Goal: Task Accomplishment & Management: Manage account settings

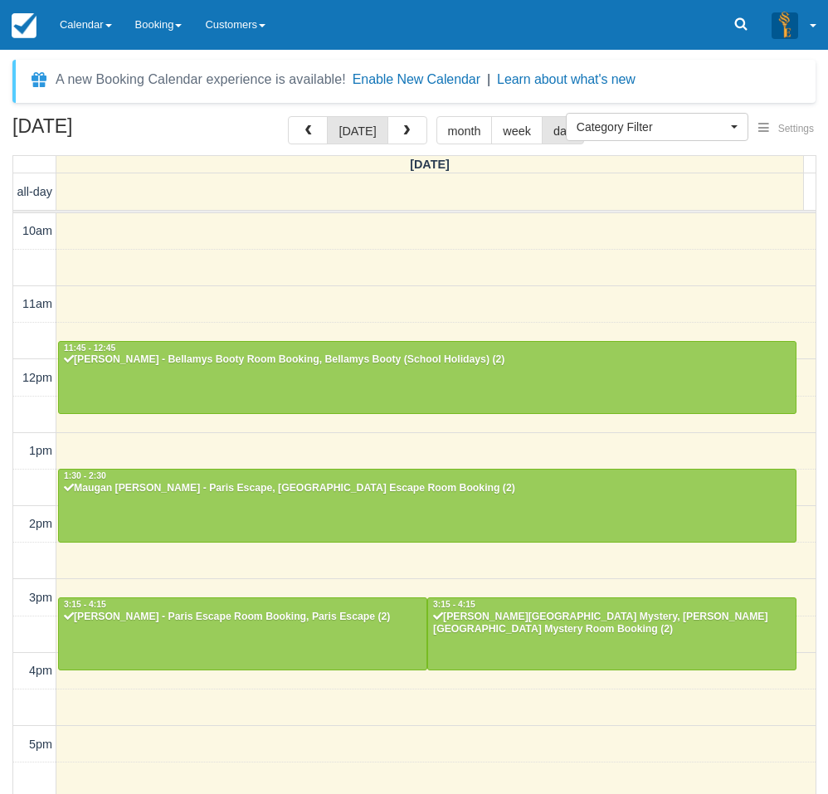
select select
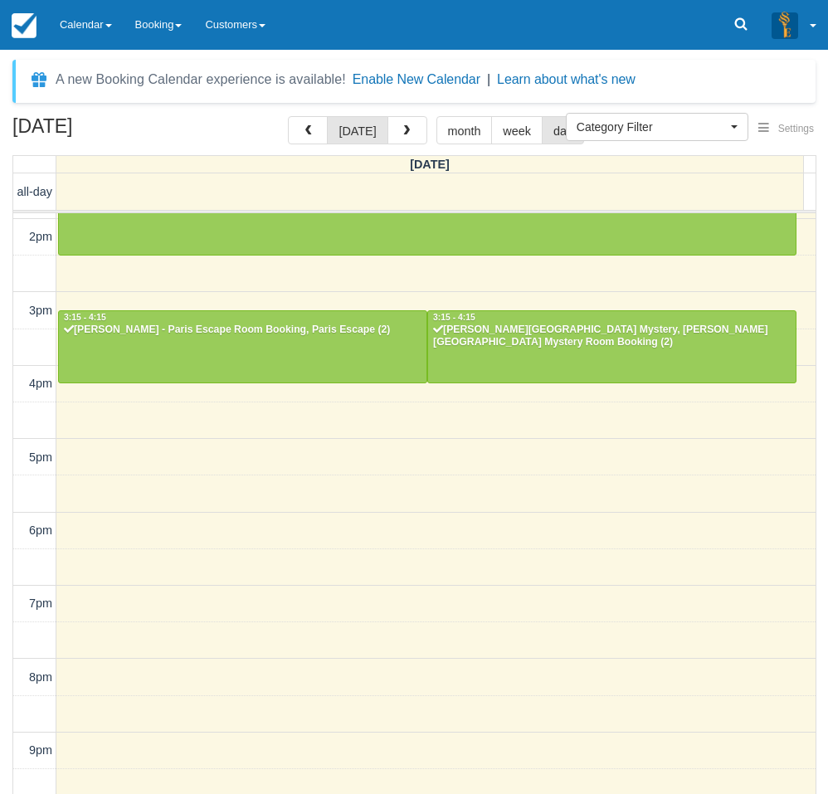
click at [7, 539] on div "[DATE] [DATE] month week day [DATE] all-day 10am 11am 12pm 1pm 2pm 3pm 4pm 5pm …" at bounding box center [414, 479] width 828 height 727
click at [65, 30] on link "Calendar" at bounding box center [86, 25] width 76 height 50
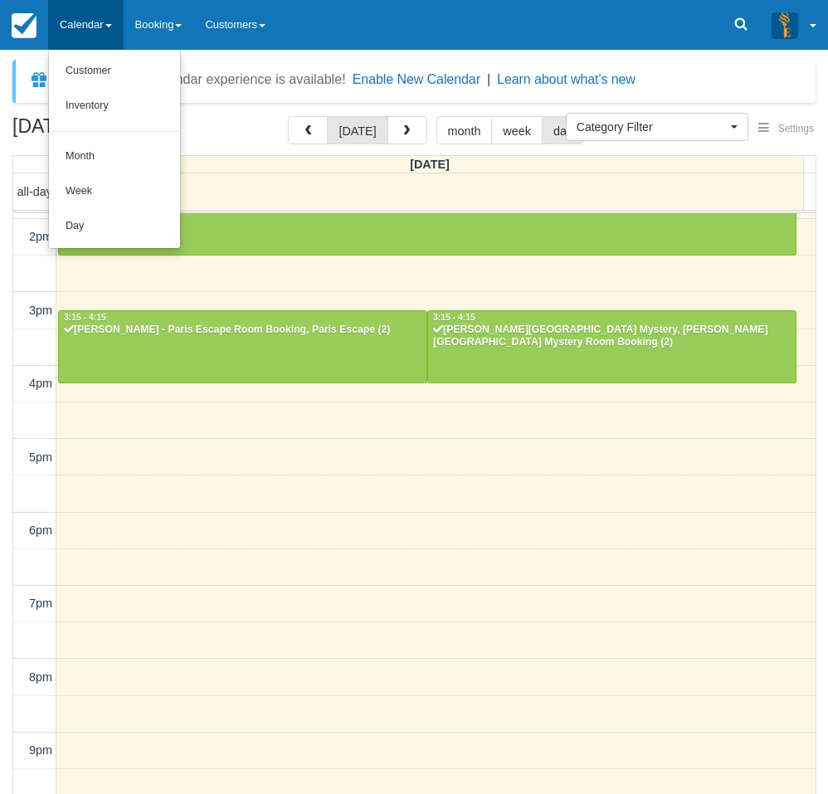
click at [64, 246] on ul "Customer Inventory Month Week Day" at bounding box center [114, 149] width 133 height 199
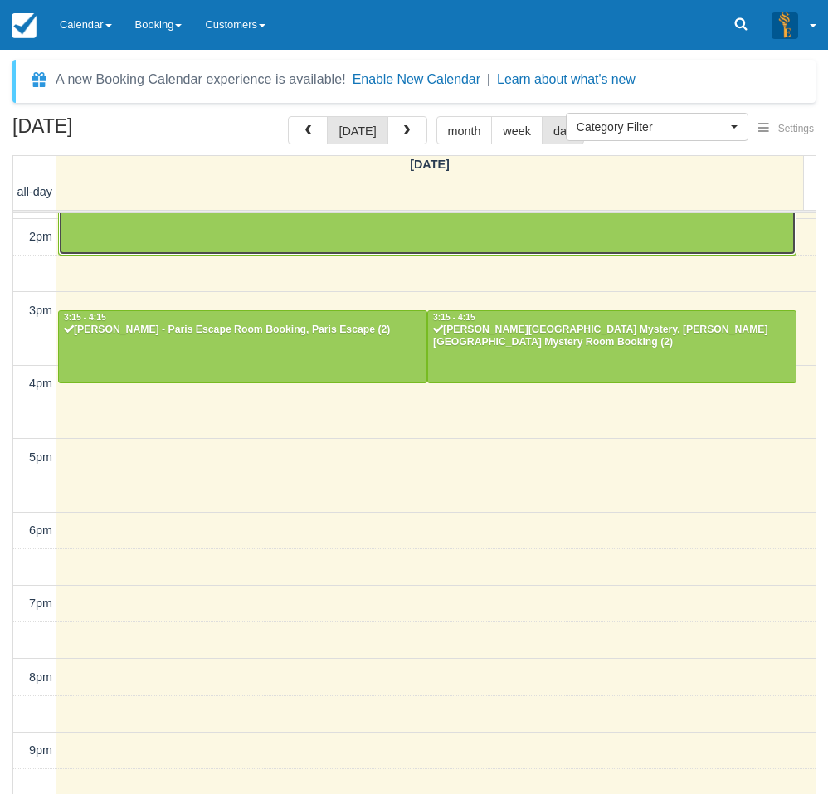
click at [75, 231] on div at bounding box center [427, 218] width 737 height 71
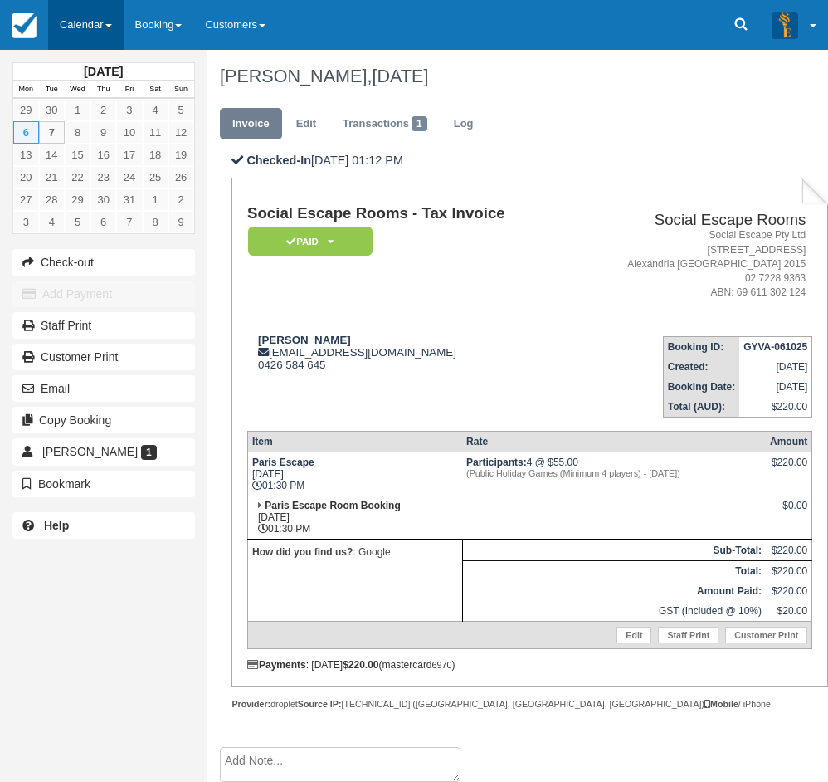
click at [62, 19] on link "Calendar" at bounding box center [86, 25] width 76 height 50
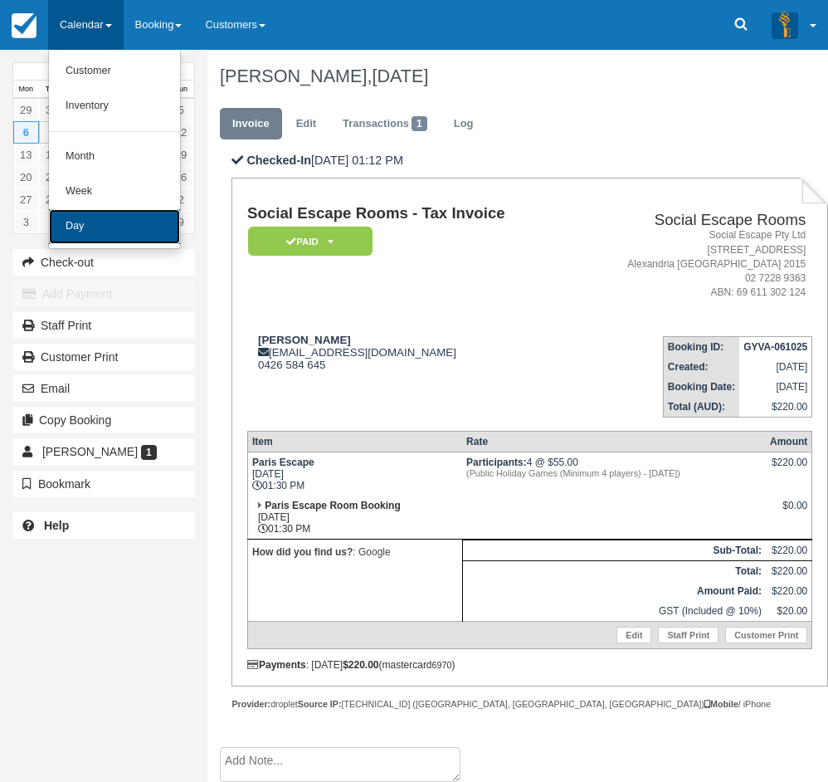
click at [93, 220] on link "Day" at bounding box center [114, 226] width 131 height 35
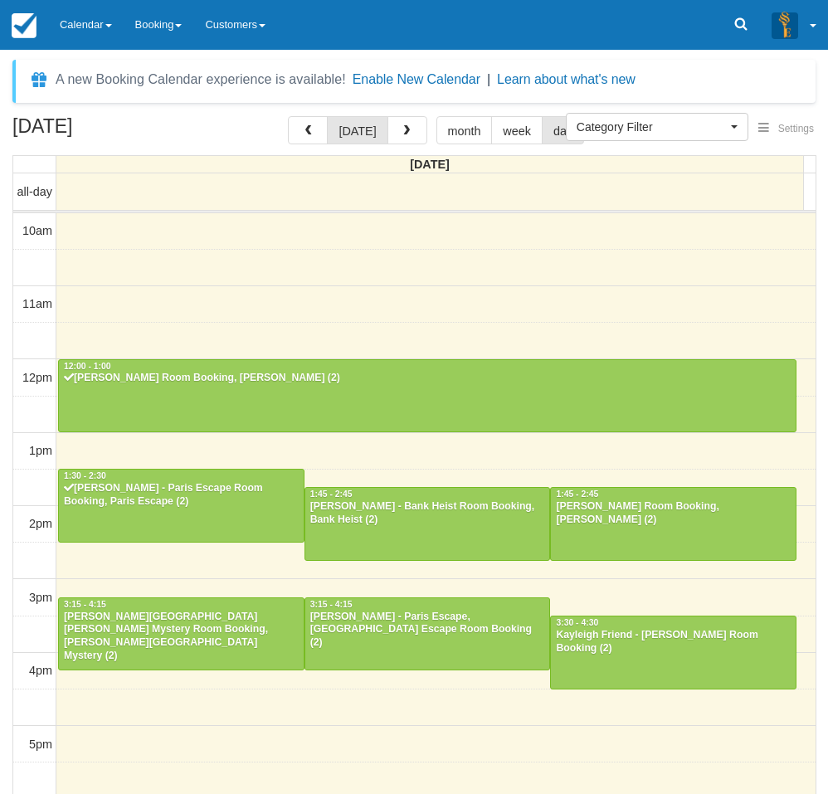
select select
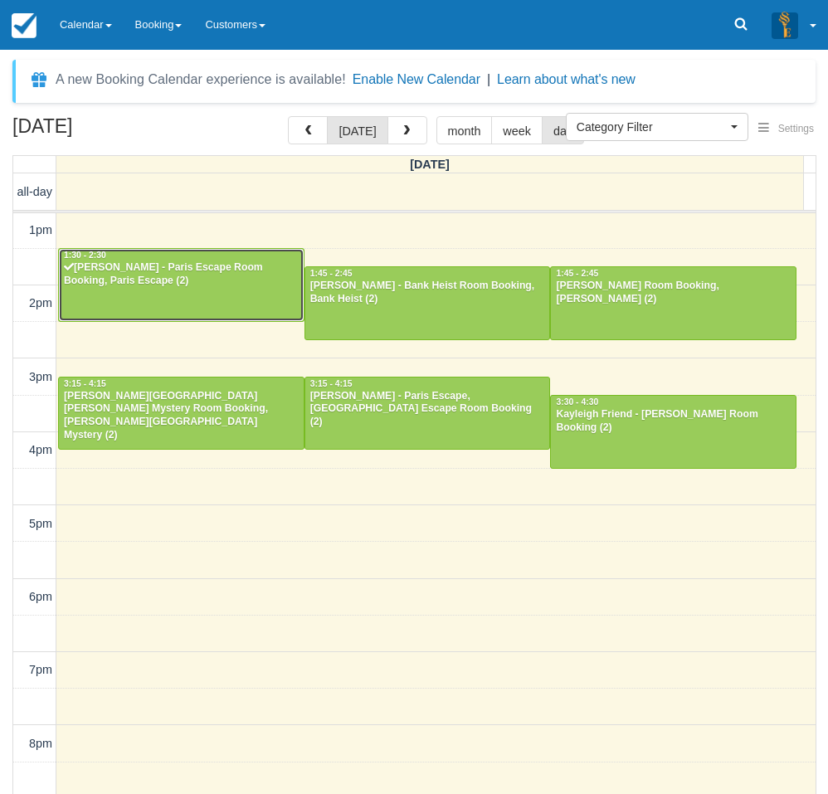
click at [180, 285] on div "[PERSON_NAME] - Paris Escape Room Booking, Paris Escape (2)" at bounding box center [181, 274] width 237 height 27
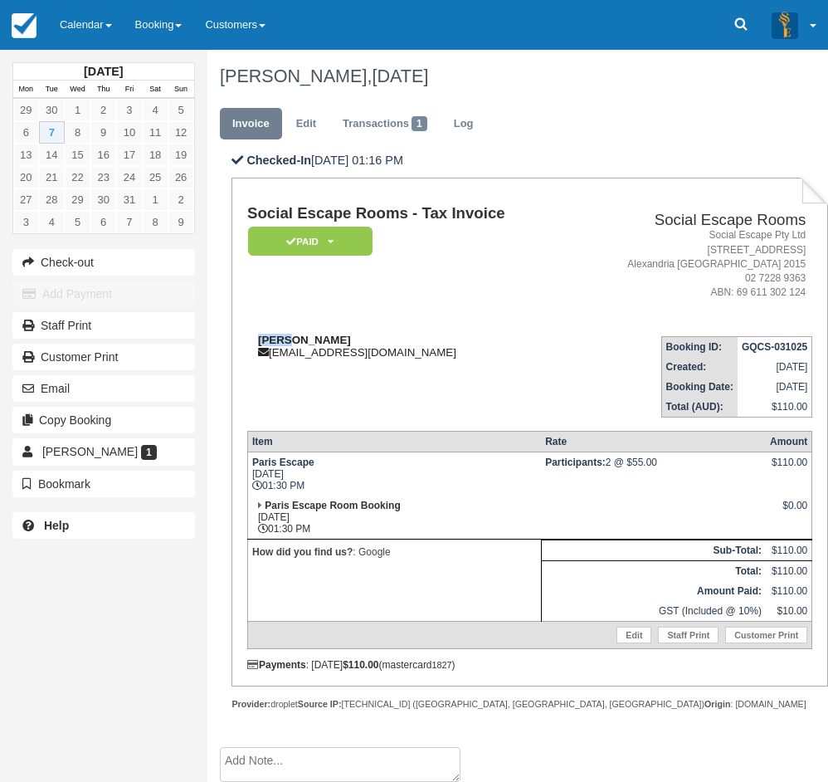
drag, startPoint x: 294, startPoint y: 337, endPoint x: 260, endPoint y: 342, distance: 34.4
click at [260, 342] on div "Amy P ajschool@protonmail.com" at bounding box center [409, 346] width 324 height 25
copy strong "Amy P"
click at [7, 575] on div "October 2025 Mon Tue Wed Thu Fri Sat Sun 29 30 1 2 3 4 5 6 7 8 9 10 11 12 13 14…" at bounding box center [103, 391] width 207 height 782
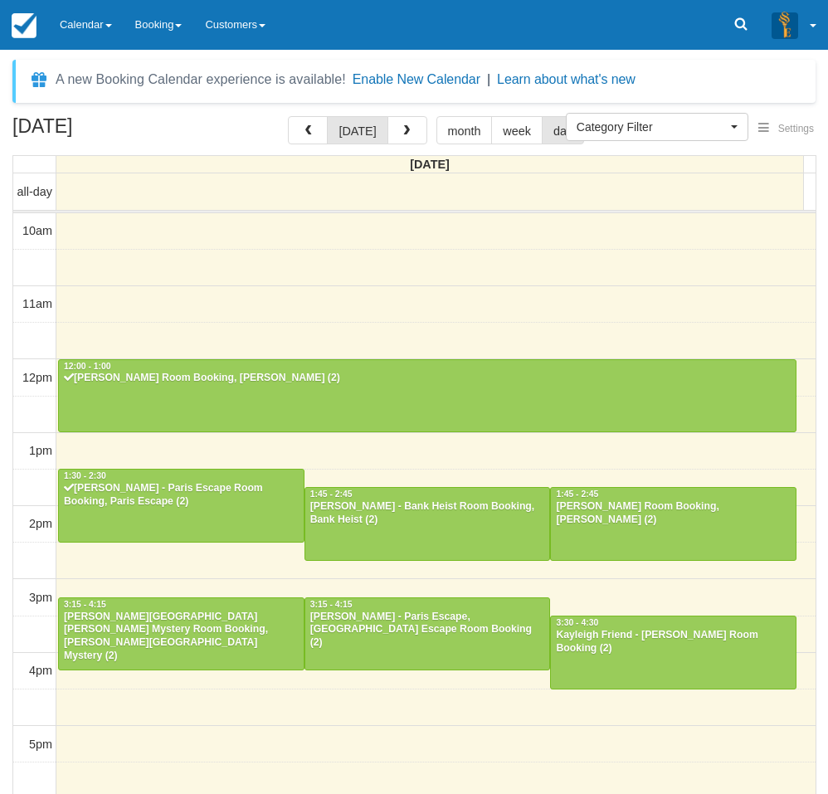
select select
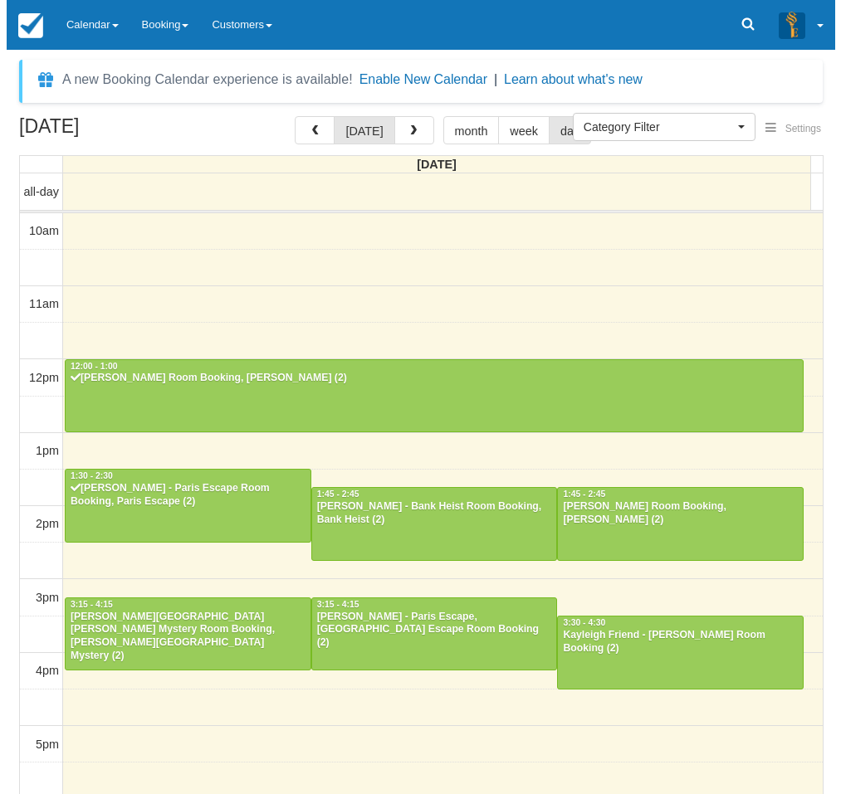
scroll to position [221, 0]
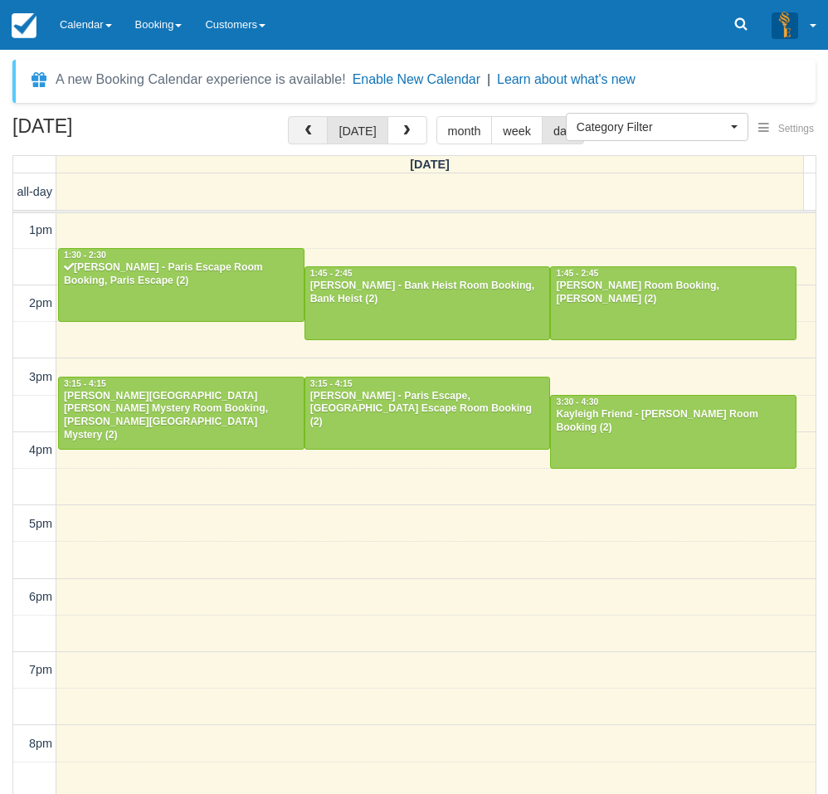
click at [311, 134] on span "button" at bounding box center [308, 131] width 12 height 12
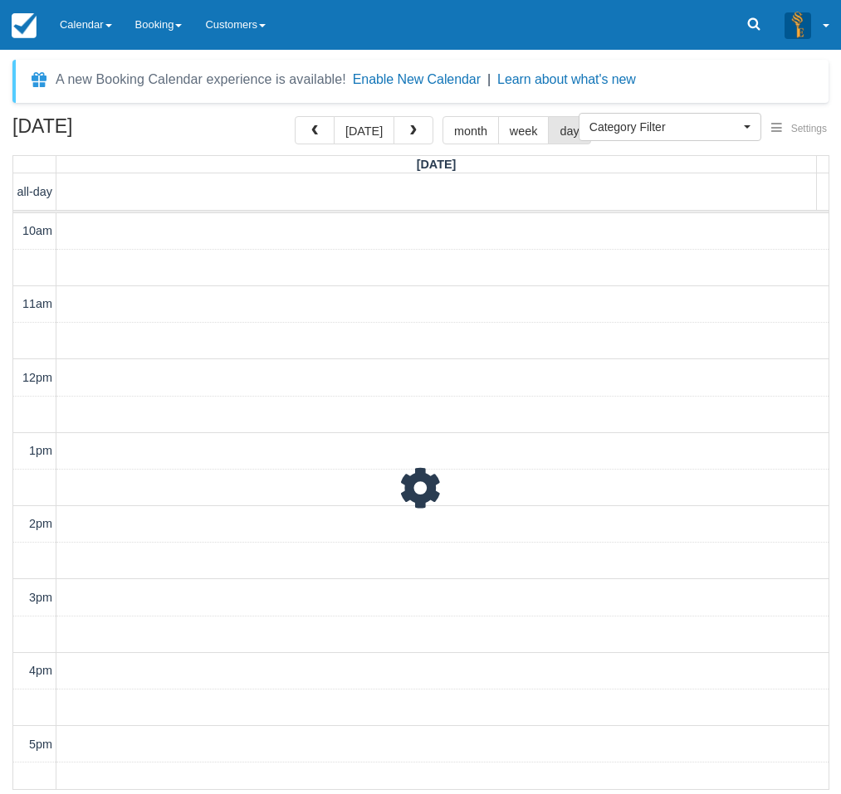
scroll to position [221, 0]
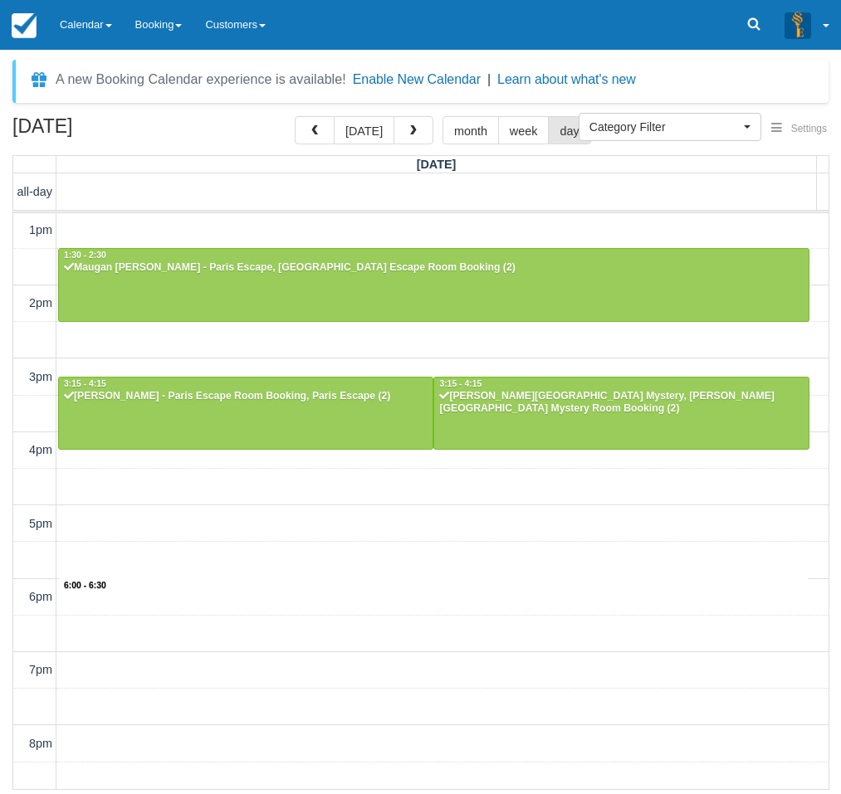
click at [418, 609] on div "10am 11am 12pm 1pm 2pm 3pm 4pm 5pm 6pm 7pm 8pm 9pm 10pm 6:00 - 6:30 11:45 - 12:…" at bounding box center [420, 451] width 815 height 916
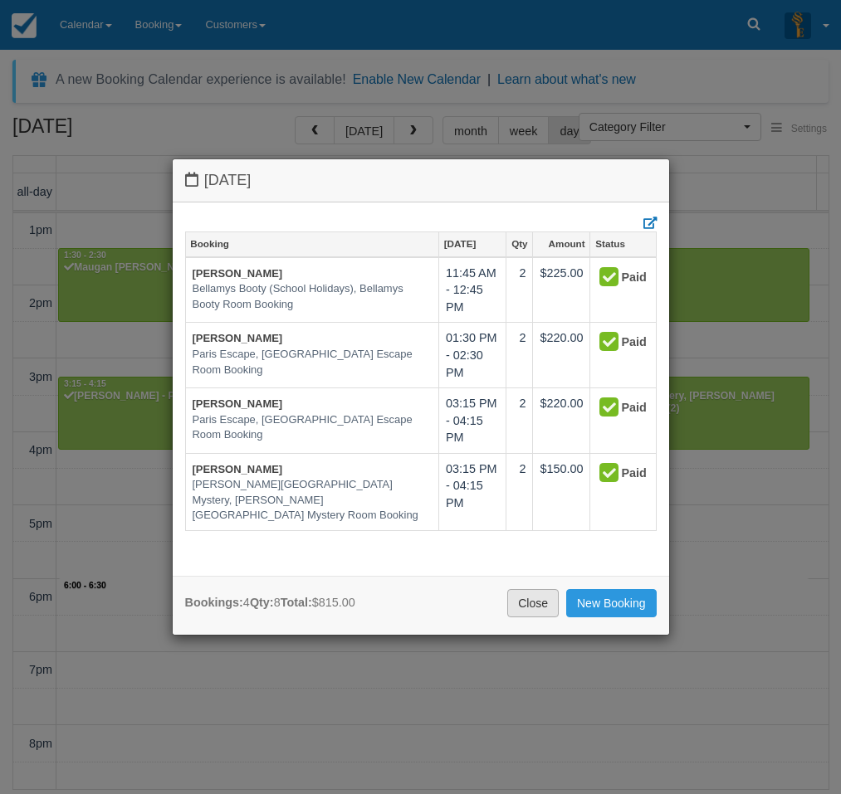
click at [524, 598] on link "Close" at bounding box center [532, 603] width 51 height 28
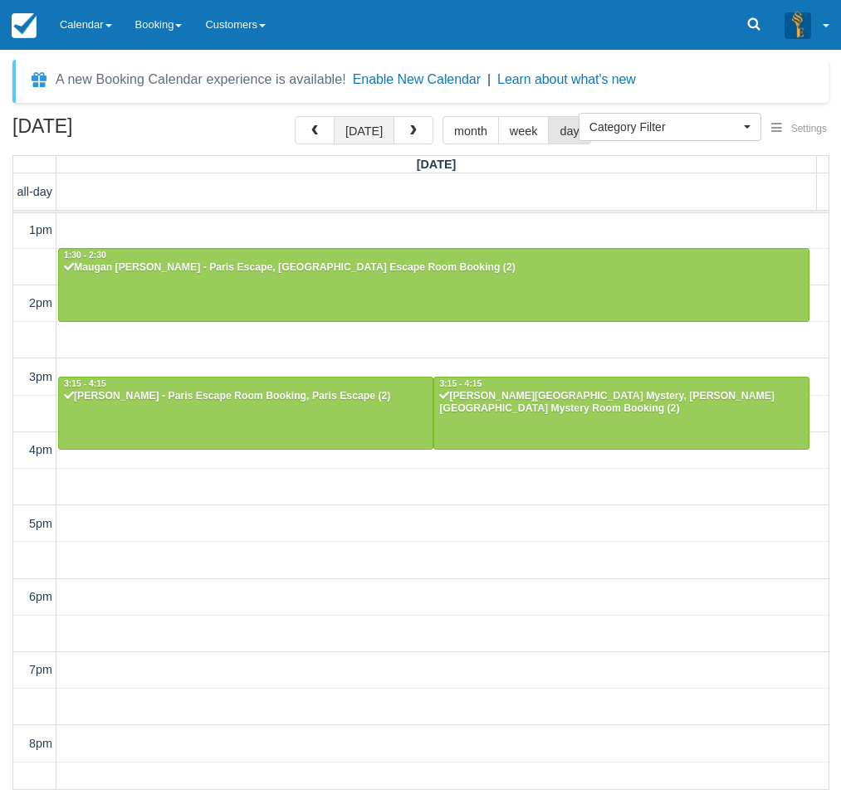
click at [370, 138] on button "[DATE]" at bounding box center [364, 130] width 61 height 28
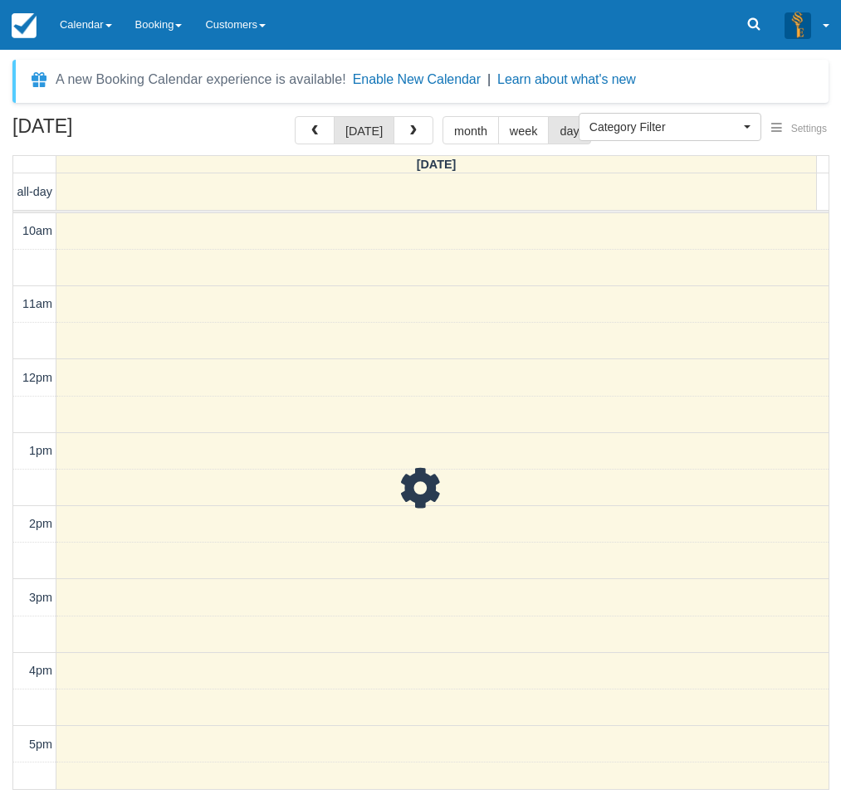
scroll to position [221, 0]
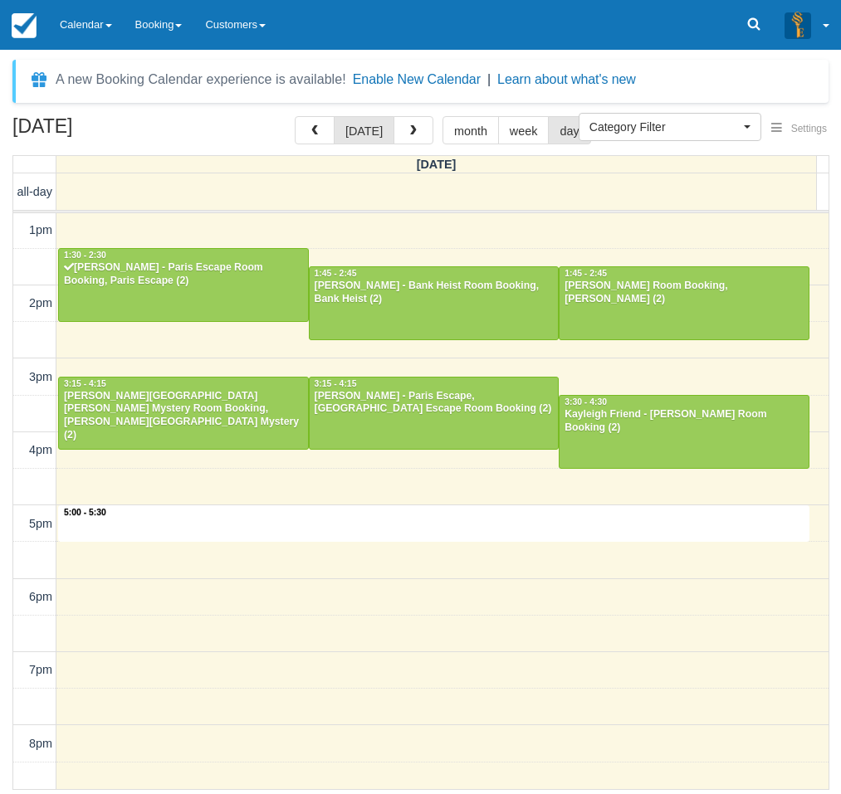
click at [431, 526] on div "10am 11am 12pm 1pm 2pm 3pm 4pm 5pm 6pm 7pm 8pm 9pm 10pm 5:00 - 5:30 12:00 - 1:0…" at bounding box center [420, 451] width 815 height 916
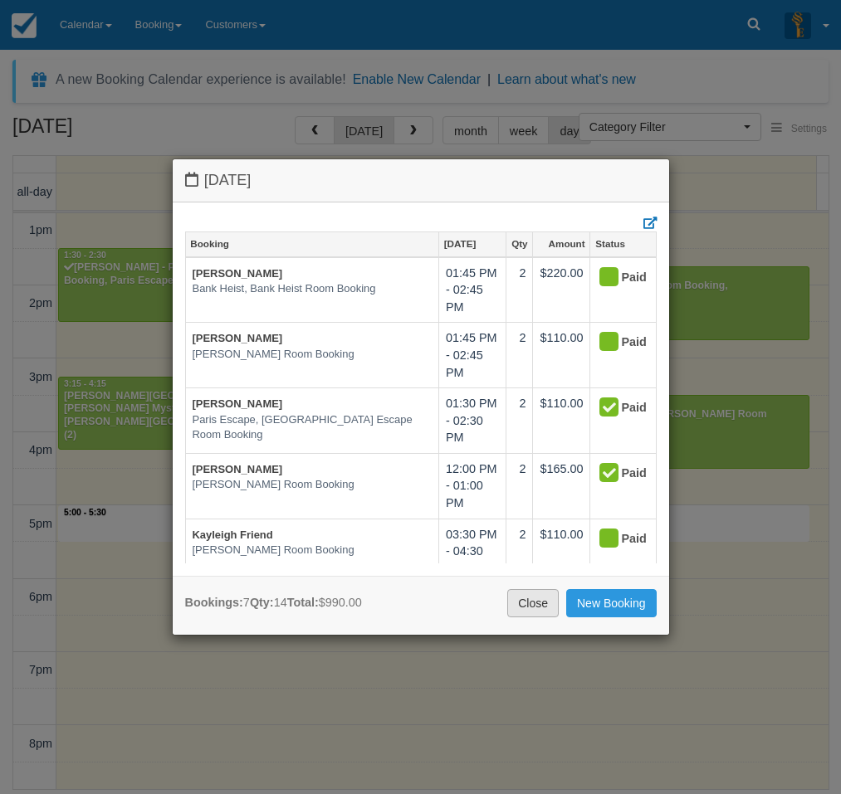
click at [523, 606] on link "Close" at bounding box center [532, 603] width 51 height 28
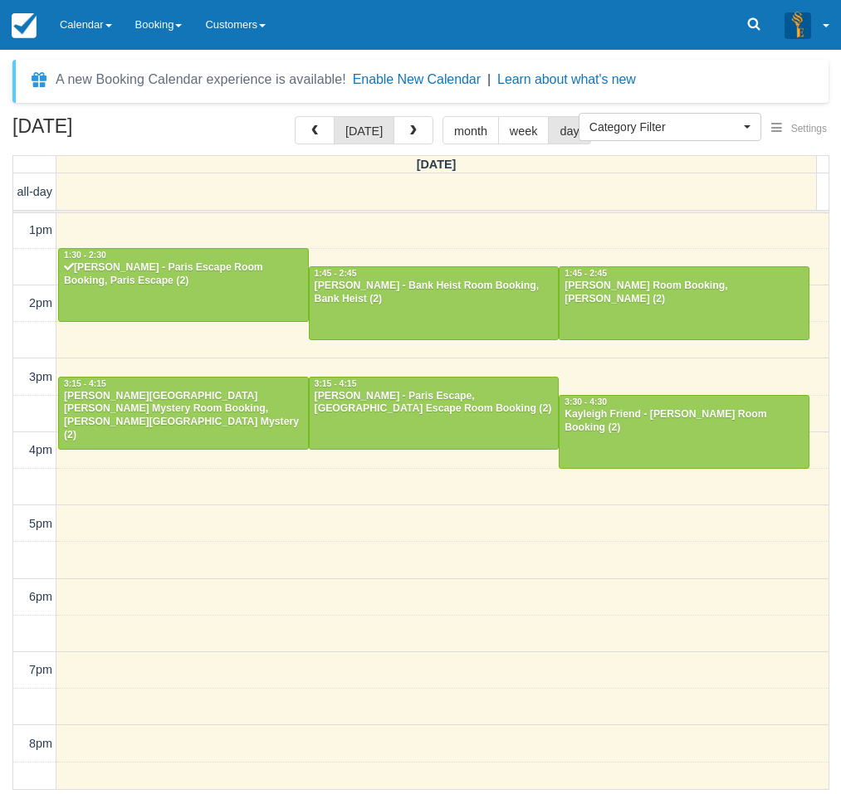
scroll to position [138, 0]
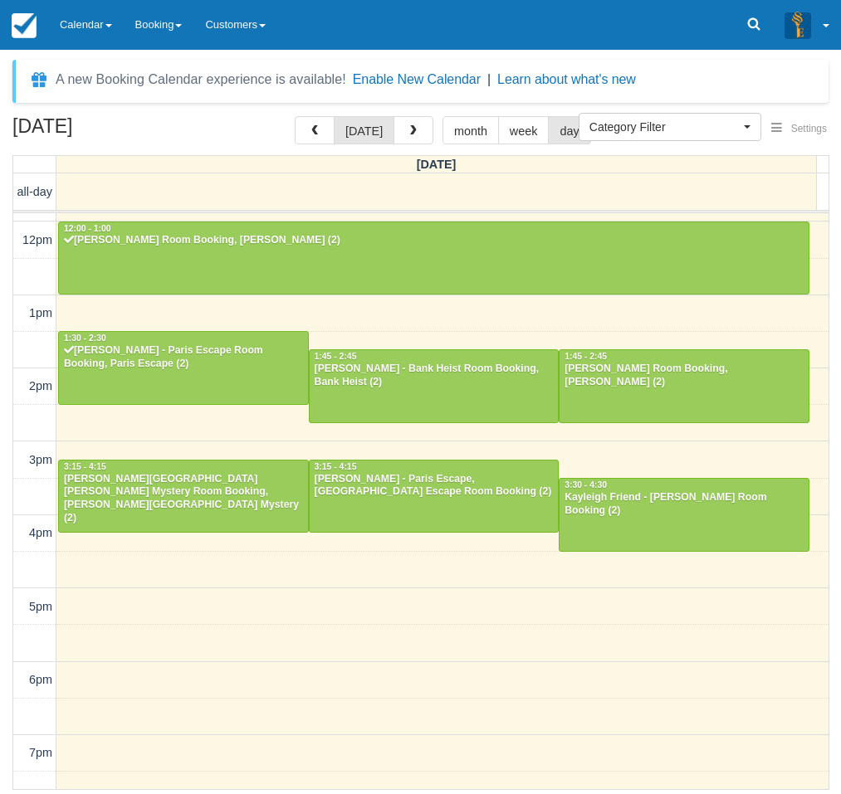
click at [10, 145] on div "[DATE] [DATE] month week day [DATE] all-day 10am 11am 12pm 1pm 2pm 3pm 4pm 5pm …" at bounding box center [420, 453] width 841 height 674
click at [8, 119] on div "[DATE] [DATE] month week day [DATE] all-day 10am 11am 12pm 1pm 2pm 3pm 4pm 5pm …" at bounding box center [420, 453] width 841 height 674
